Goal: Navigation & Orientation: Find specific page/section

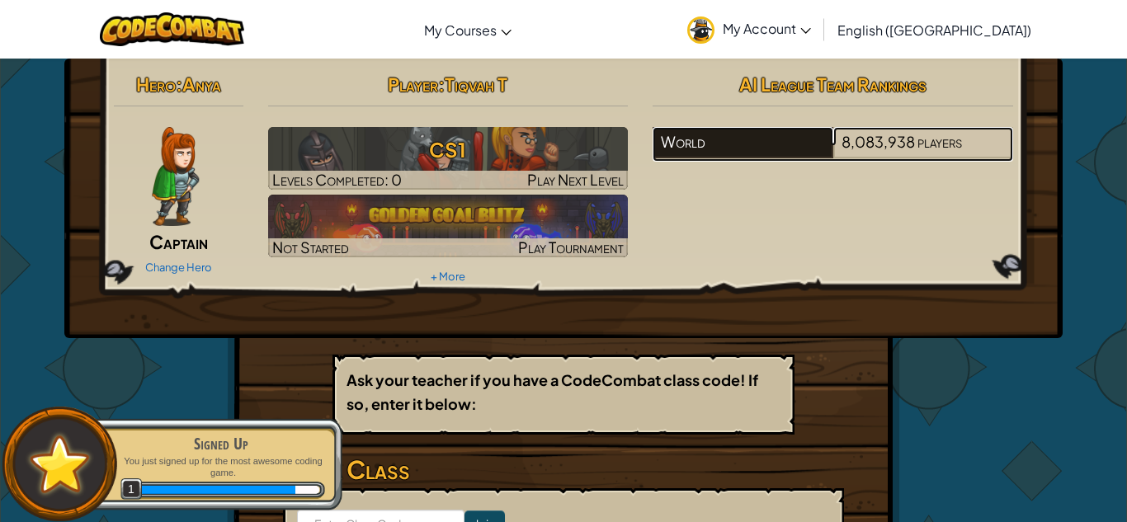
click at [782, 140] on div "World" at bounding box center [742, 142] width 180 height 31
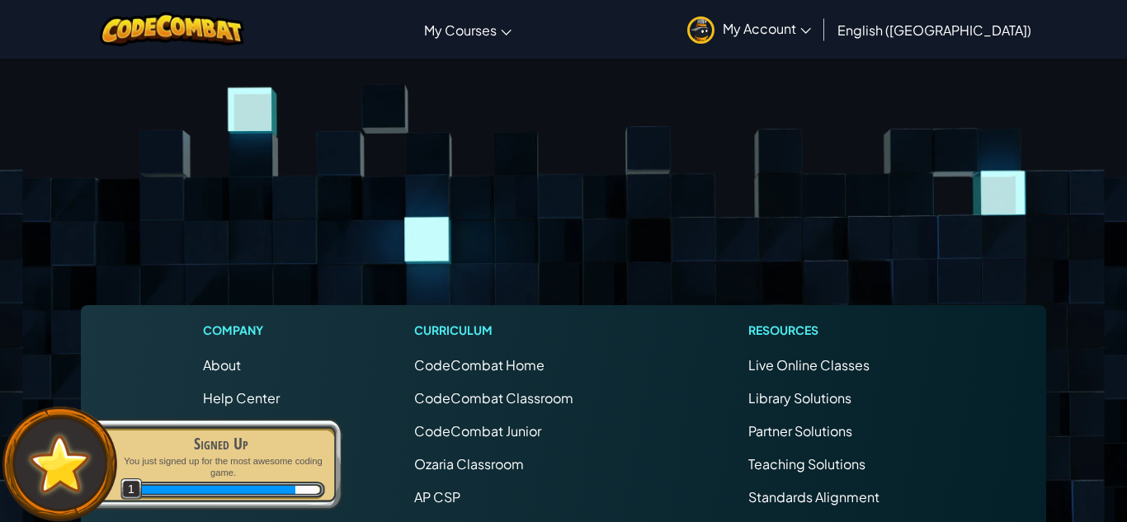
click at [378, 328] on div "Company About Help Center Contact Us Careers Blog Podcast Curriculum CodeCombat…" at bounding box center [563, 528] width 965 height 446
click at [288, 464] on p "You just signed up for the most awesome coding game." at bounding box center [221, 467] width 208 height 24
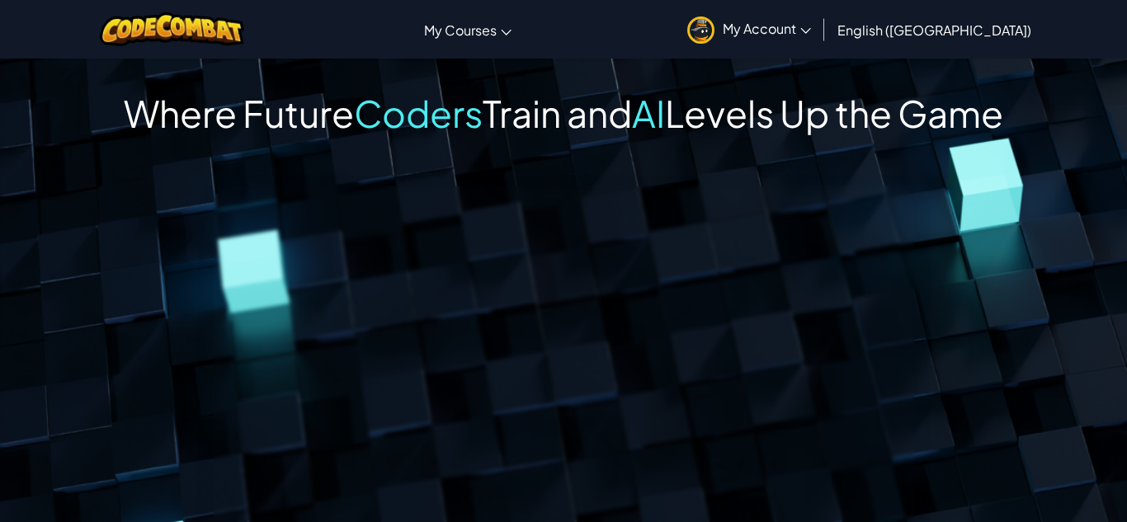
click at [665, 136] on span "Levels Up the Game" at bounding box center [834, 113] width 338 height 46
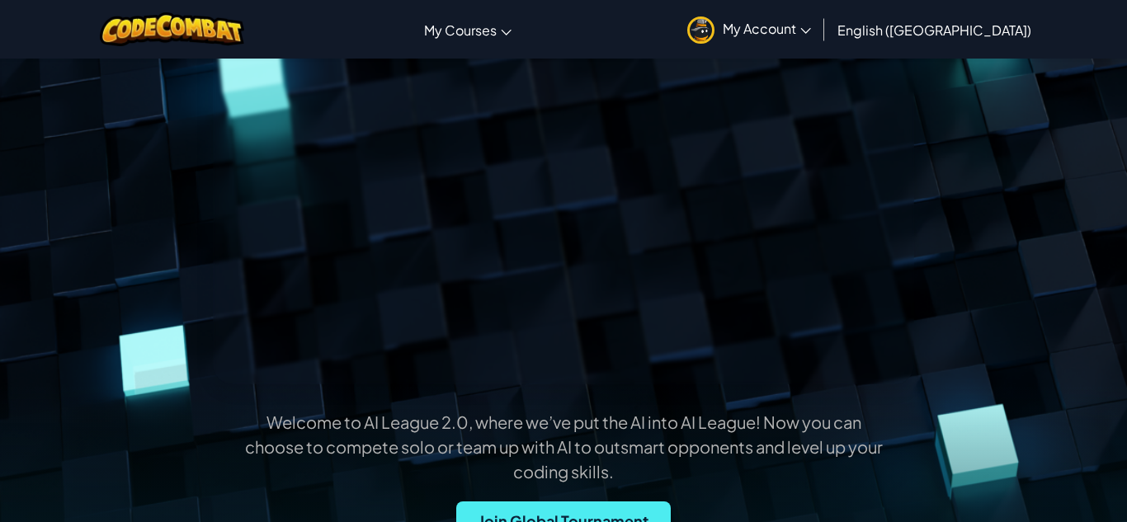
scroll to position [198, 0]
